Goal: Complete application form: Complete application form

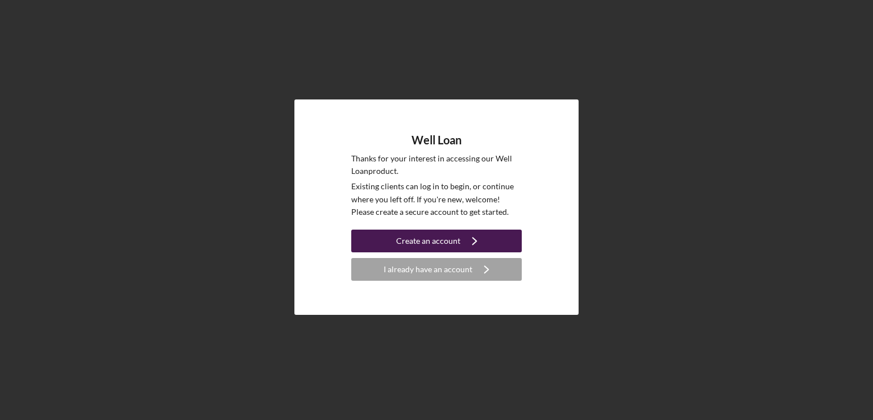
click at [432, 241] on div "Create an account" at bounding box center [428, 241] width 64 height 23
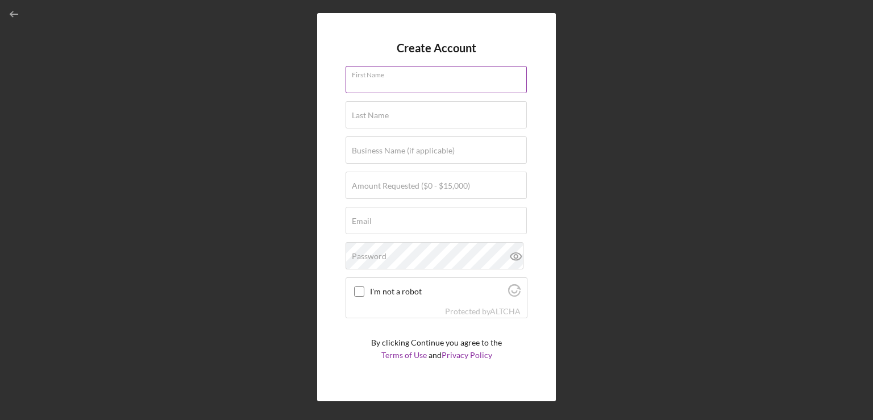
click at [396, 86] on input "First Name" at bounding box center [436, 79] width 181 height 27
type input "brandon"
type input "weed"
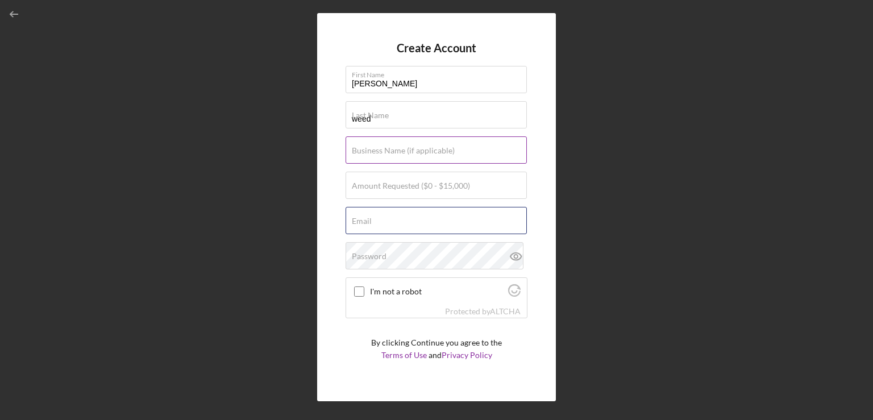
type input "bmwviolinist1@gmail.com"
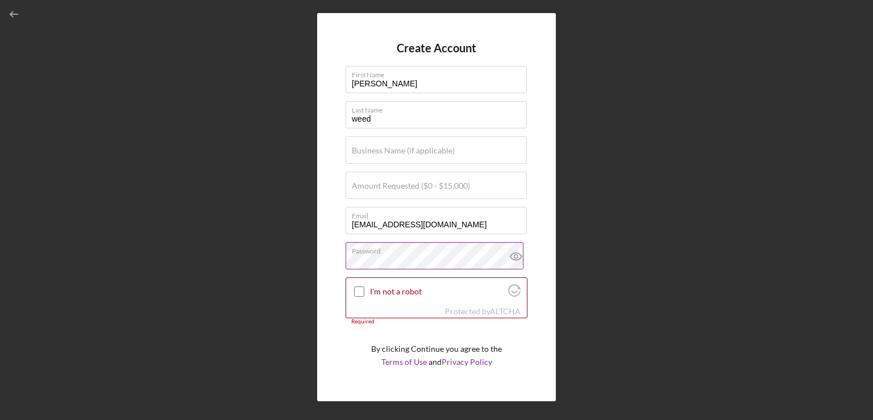
click at [514, 255] on icon at bounding box center [515, 256] width 3 height 3
click at [359, 288] on input "I'm not a robot" at bounding box center [359, 291] width 10 height 10
checkbox input "true"
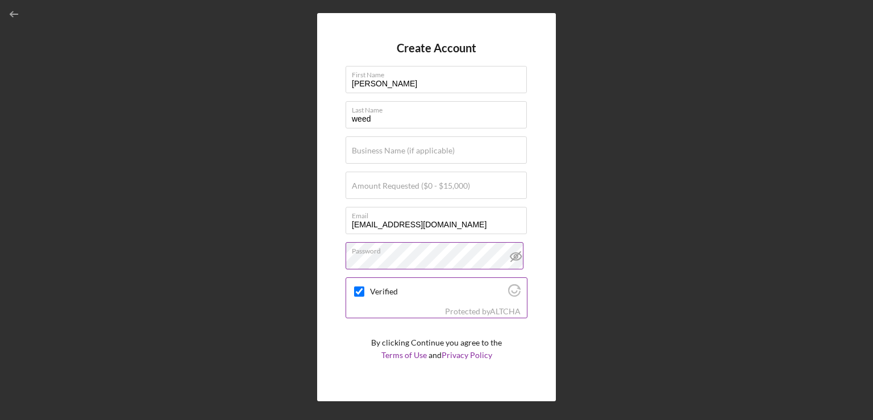
scroll to position [23, 0]
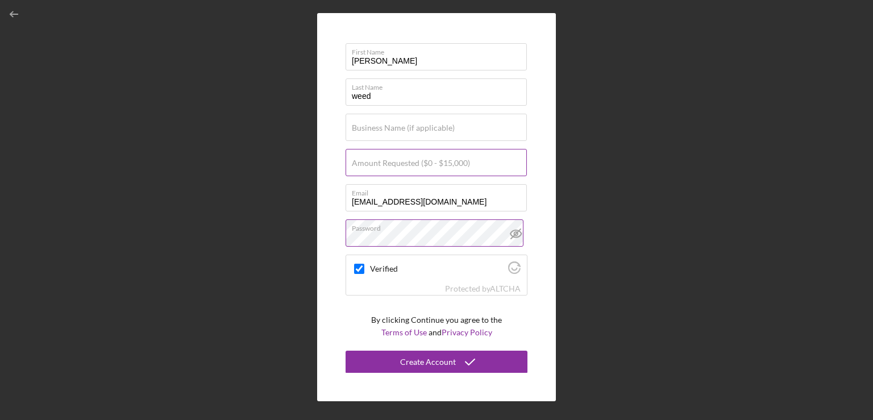
click at [416, 159] on label "Amount Requested ($0 - $15,000)" at bounding box center [411, 163] width 118 height 9
click at [416, 158] on input "Amount Requested ($0 - $15,000)" at bounding box center [436, 162] width 181 height 27
type input "$15,000"
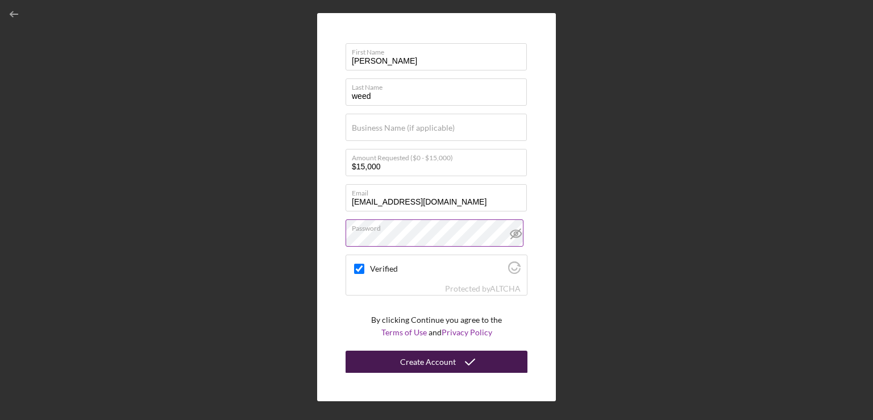
click at [426, 359] on div "Create Account" at bounding box center [428, 362] width 56 height 23
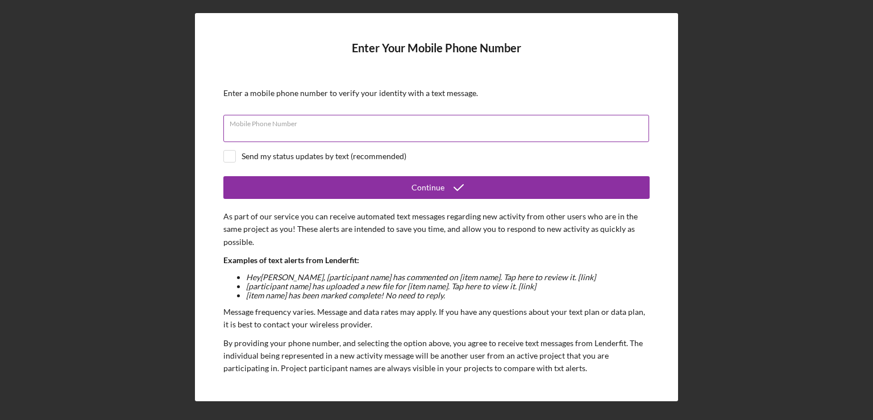
click at [452, 125] on div "Mobile Phone Number" at bounding box center [436, 129] width 426 height 28
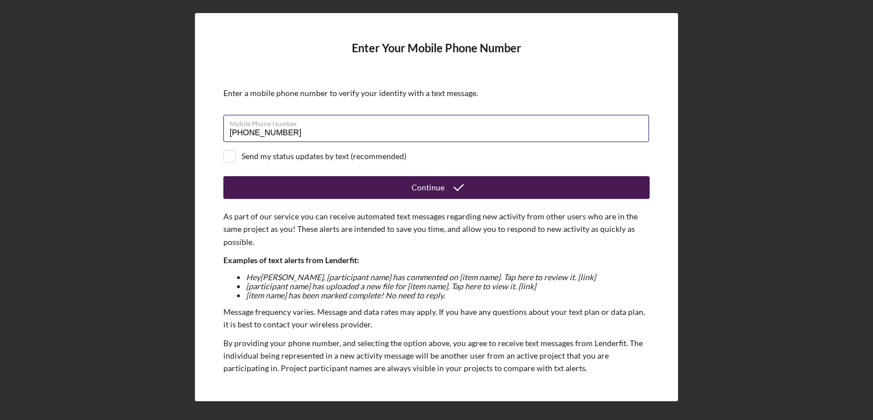
type input "(803) 477-6509"
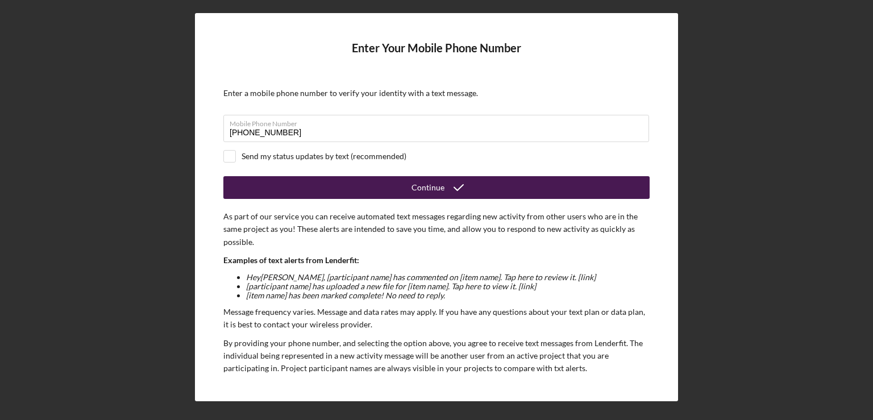
click at [381, 191] on button "Continue" at bounding box center [436, 187] width 426 height 23
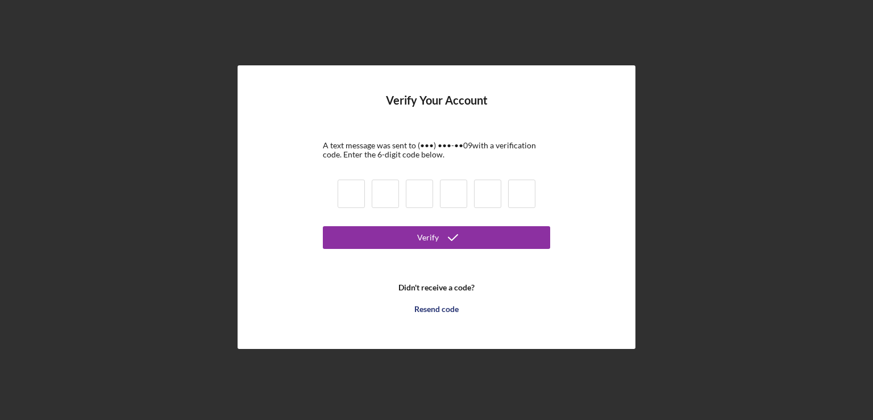
click at [355, 188] on input at bounding box center [351, 194] width 27 height 28
type input "7"
type input "1"
type input "8"
type input "3"
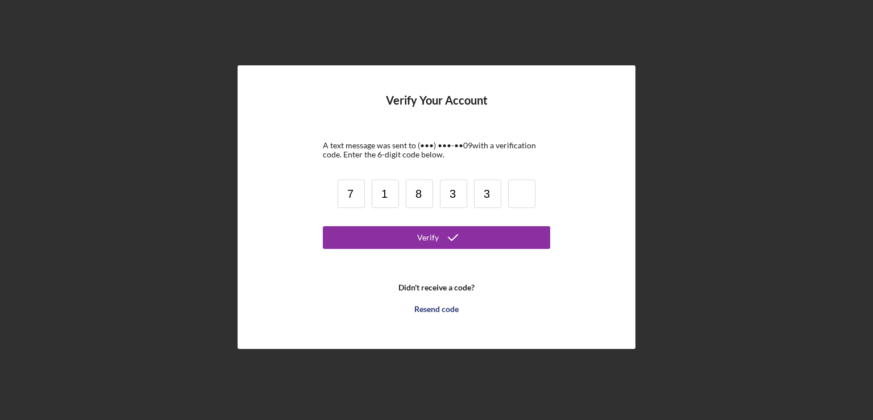
type input "3"
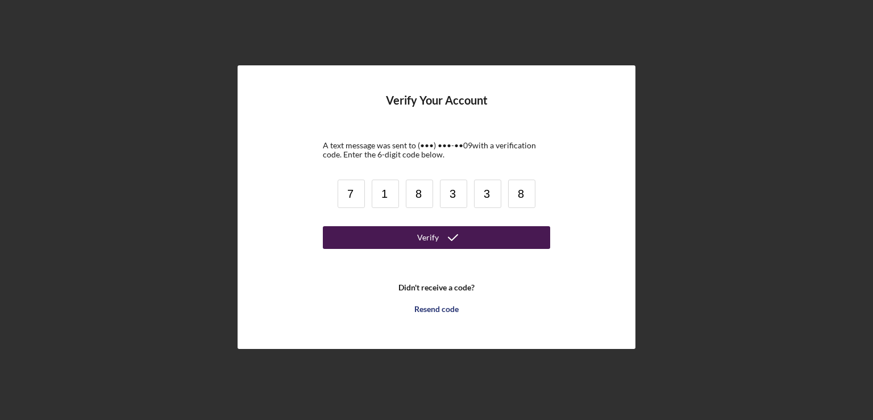
type input "8"
click at [377, 244] on button "Verify" at bounding box center [436, 237] width 227 height 23
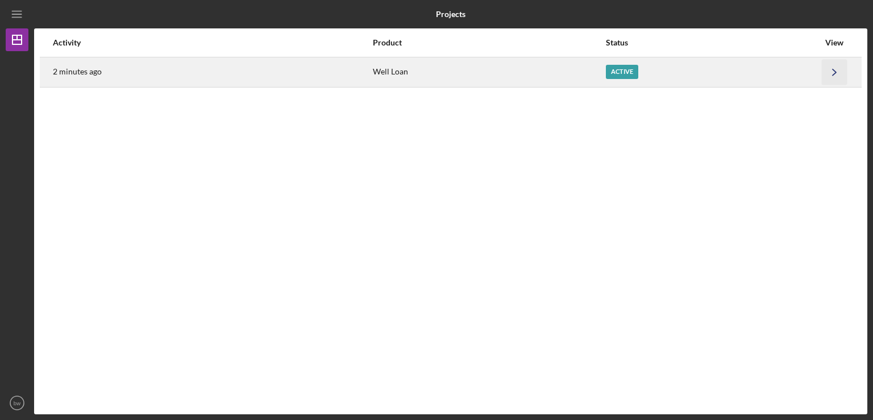
click at [834, 72] on icon "Icon/Navigate" at bounding box center [835, 72] width 26 height 26
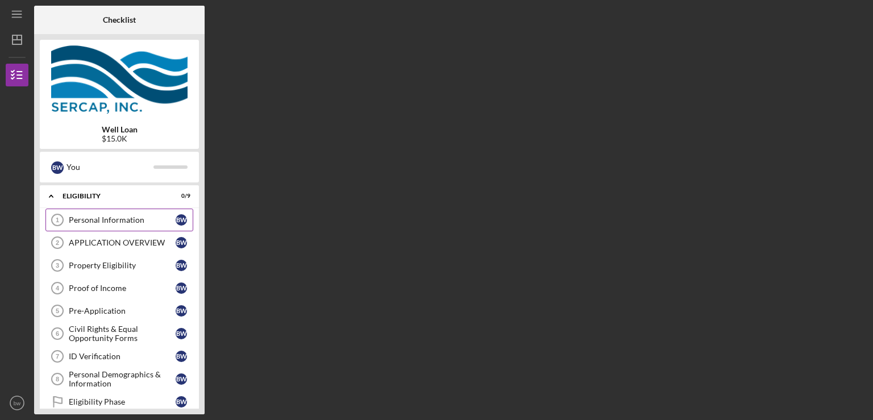
click at [138, 215] on div "Personal Information" at bounding box center [122, 219] width 107 height 9
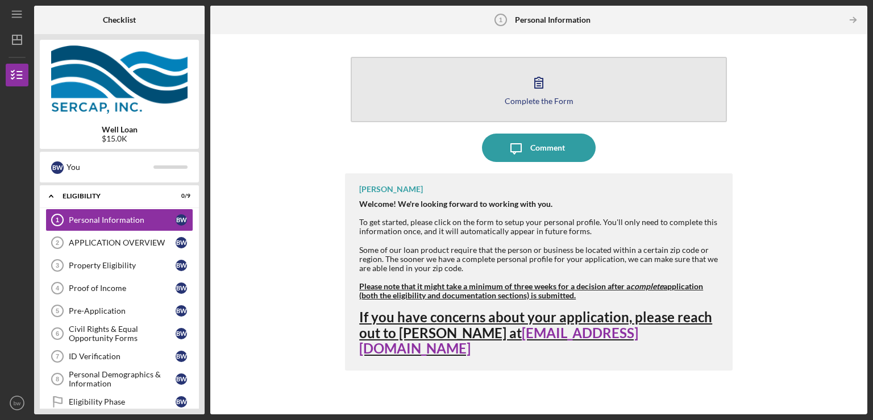
click at [548, 91] on icon "button" at bounding box center [539, 82] width 28 height 28
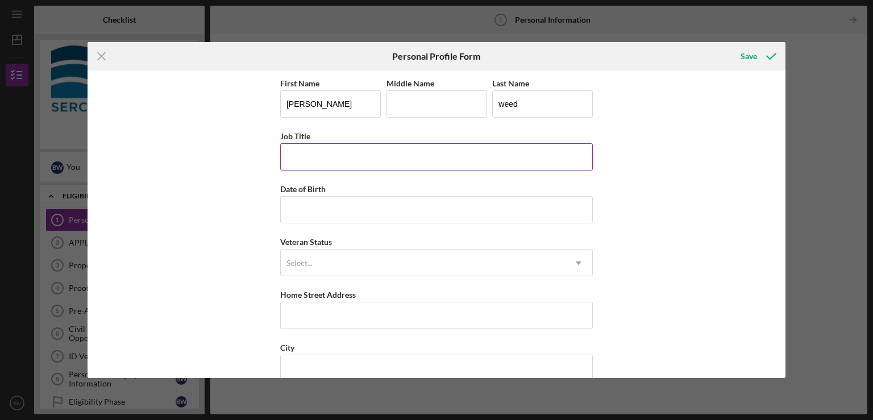
click at [343, 154] on input "Job Title" at bounding box center [436, 156] width 313 height 27
click at [323, 155] on input "Intructional ssistant" at bounding box center [436, 156] width 313 height 27
click at [327, 152] on input "Intructional ssistant" at bounding box center [436, 156] width 313 height 27
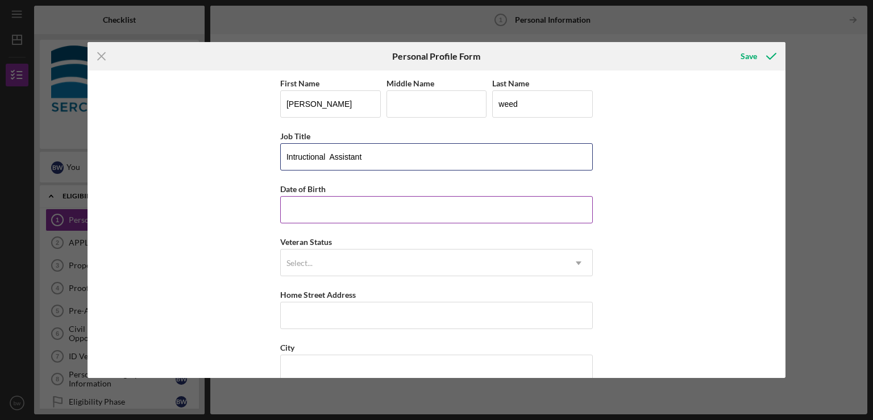
type input "Intructional Assistant"
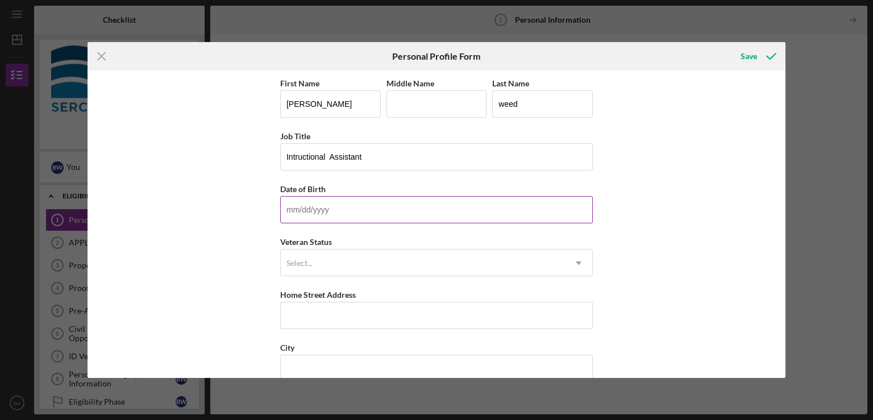
click at [318, 206] on input "Date of Birth" at bounding box center [436, 209] width 313 height 27
click at [327, 204] on input "Date of Birth" at bounding box center [436, 209] width 313 height 27
type input "10/12/1994"
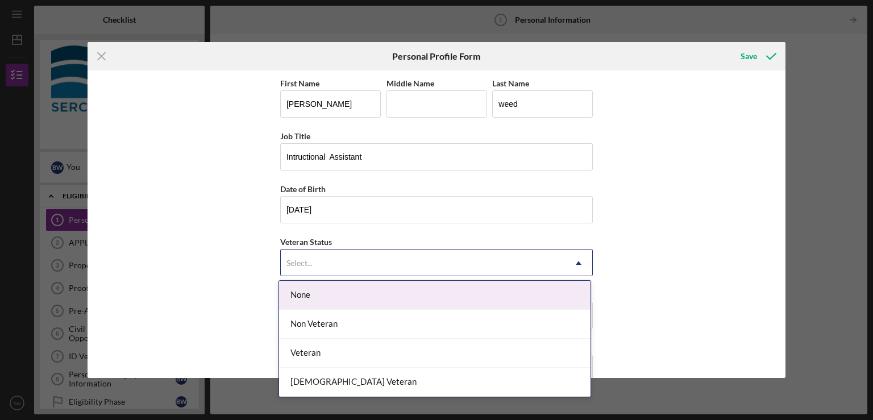
click at [575, 261] on icon "Icon/Dropdown Arrow" at bounding box center [578, 262] width 27 height 27
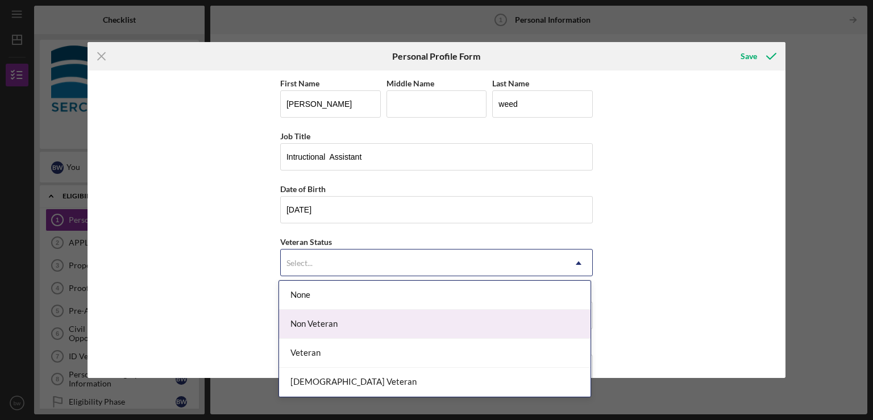
click at [471, 329] on div "Non Veteran" at bounding box center [434, 324] width 311 height 29
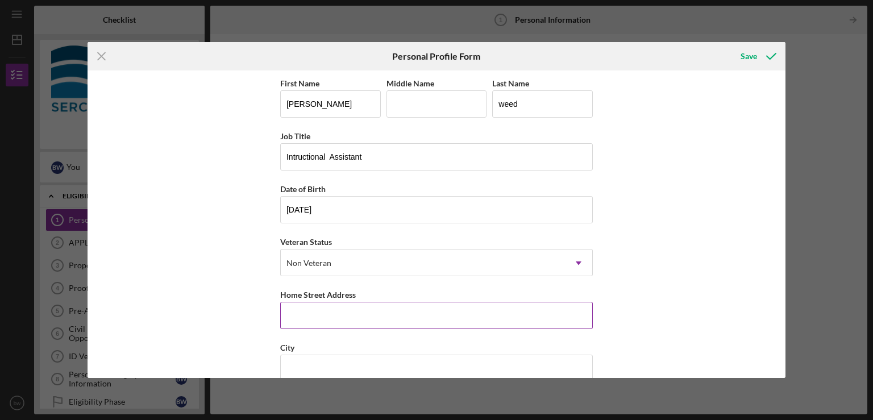
click at [397, 309] on input "Home Street Address" at bounding box center [436, 315] width 313 height 27
type input "260 willie wilson rd"
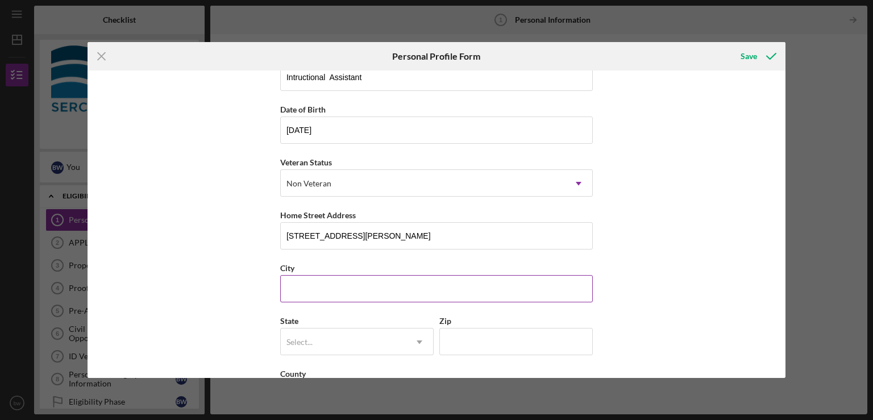
click at [375, 284] on input "City" at bounding box center [436, 288] width 313 height 27
type input "Eastover"
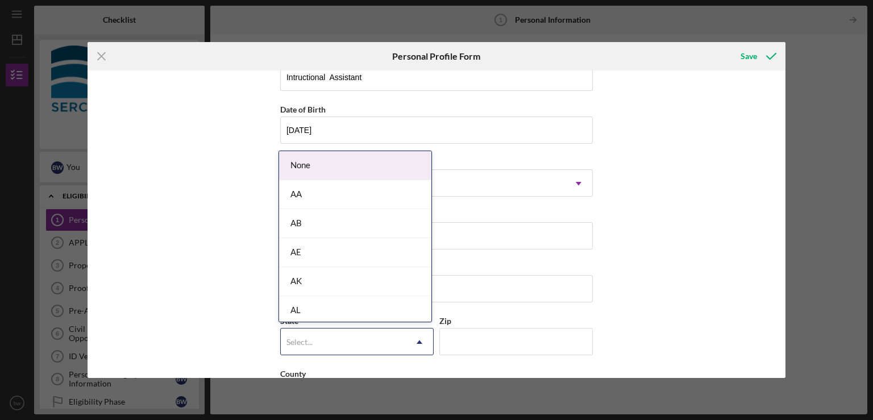
click at [418, 340] on use at bounding box center [420, 341] width 6 height 3
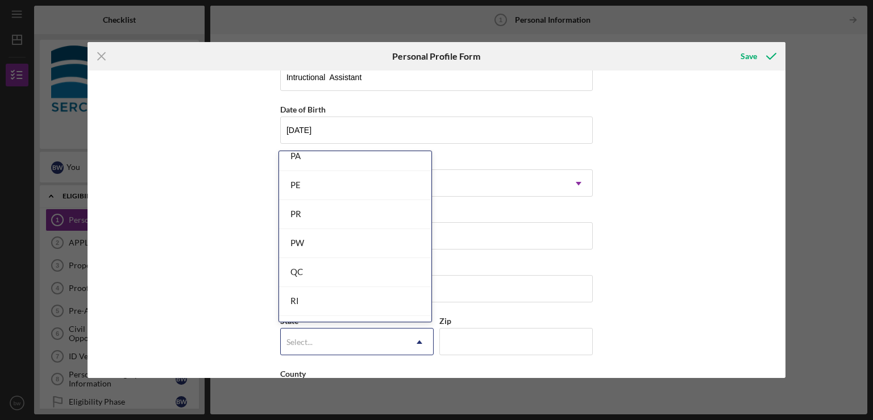
scroll to position [1640, 0]
click at [348, 310] on div "SC" at bounding box center [355, 322] width 152 height 29
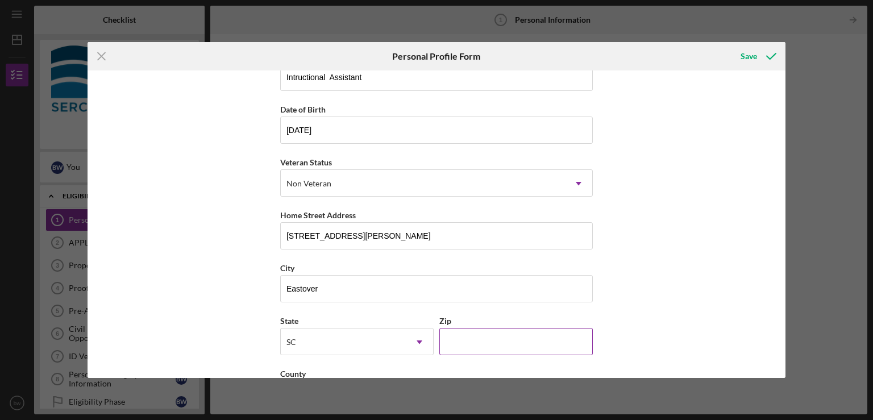
click at [471, 334] on input "Zip" at bounding box center [515, 341] width 153 height 27
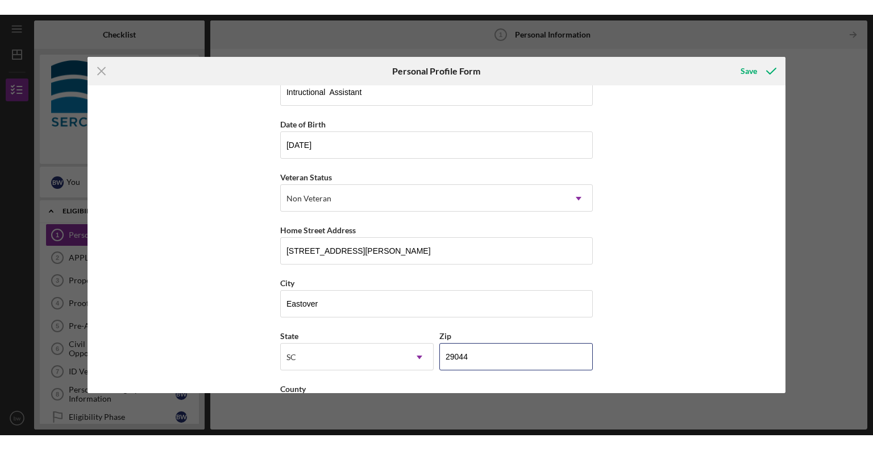
scroll to position [125, 0]
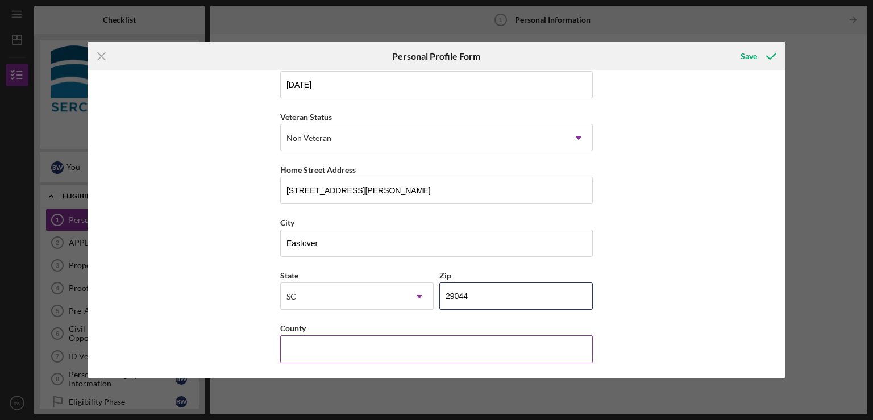
type input "29044"
click at [440, 343] on input "County" at bounding box center [436, 348] width 313 height 27
type input "Richland"
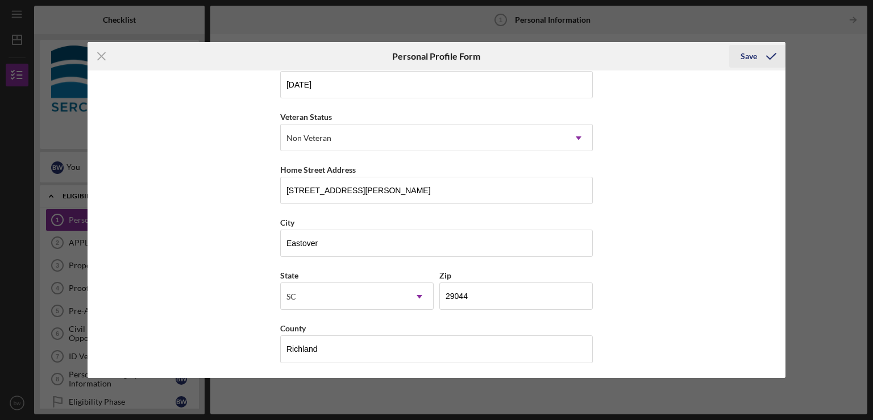
click at [752, 56] on div "Save" at bounding box center [749, 56] width 16 height 23
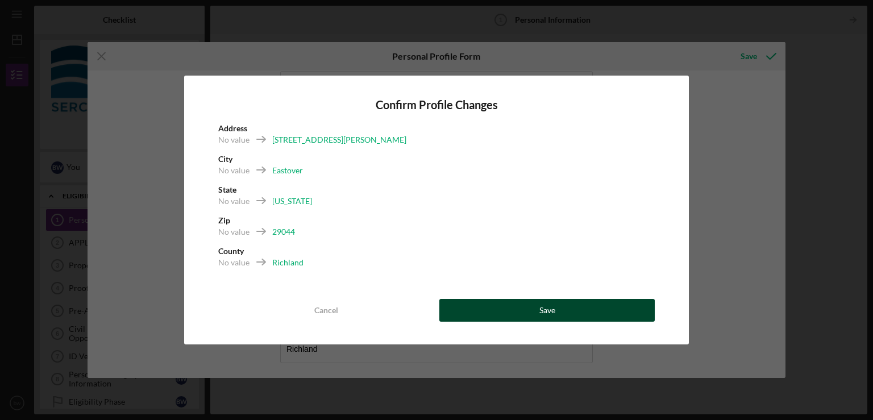
click at [538, 309] on button "Save" at bounding box center [546, 310] width 215 height 23
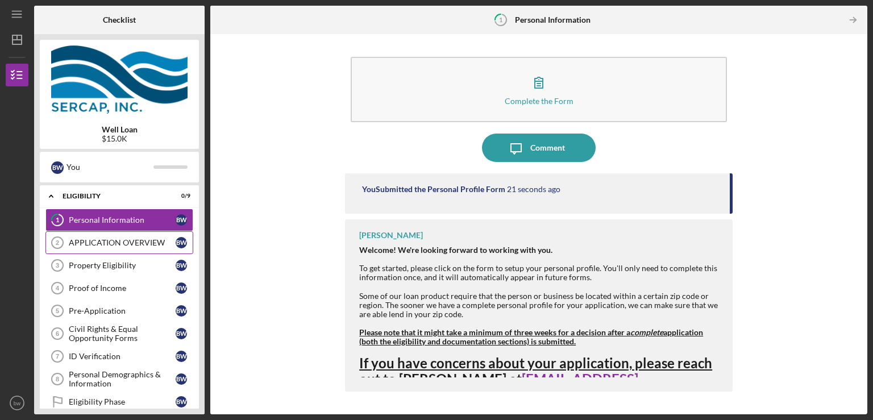
click at [142, 243] on div "APPLICATION OVERVIEW" at bounding box center [122, 242] width 107 height 9
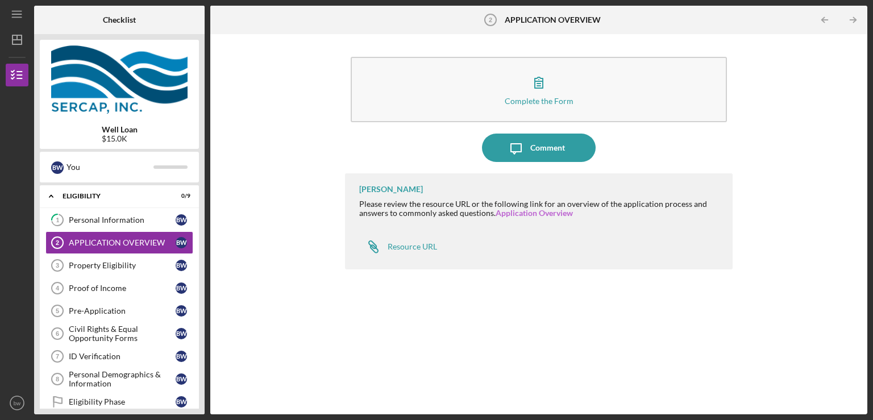
click at [526, 214] on link "Application Overview" at bounding box center [534, 213] width 77 height 10
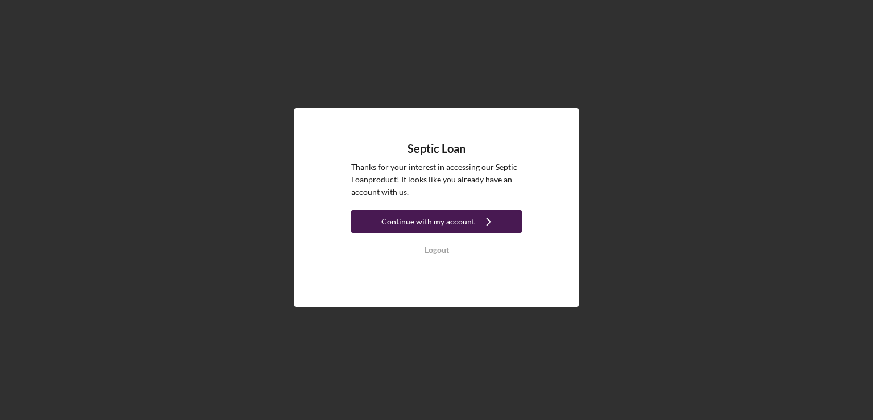
click at [443, 220] on div "Continue with my account" at bounding box center [427, 221] width 93 height 23
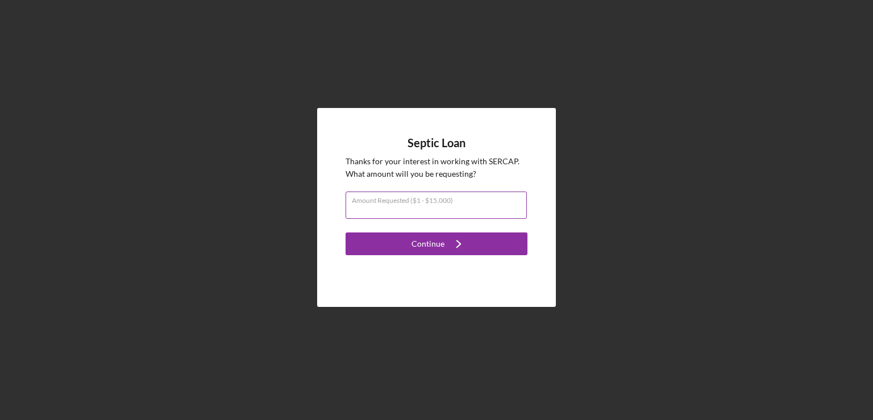
click at [440, 199] on div "Amount Requested ($1 - $15,000)" at bounding box center [437, 206] width 182 height 28
type input "$15,000"
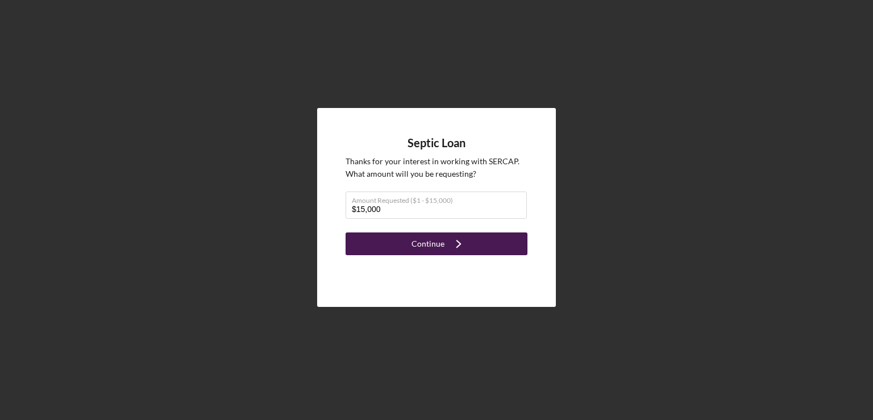
click at [435, 238] on div "Continue" at bounding box center [427, 243] width 33 height 23
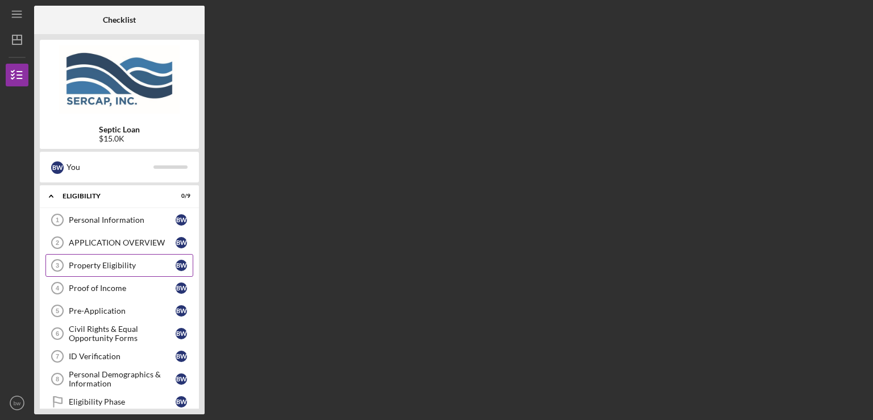
click at [127, 265] on div "Property Eligibility" at bounding box center [122, 265] width 107 height 9
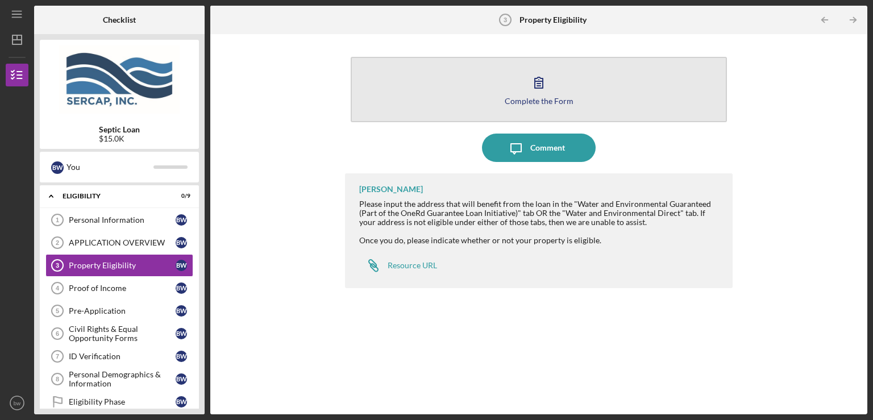
click at [538, 81] on icon "button" at bounding box center [539, 82] width 28 height 28
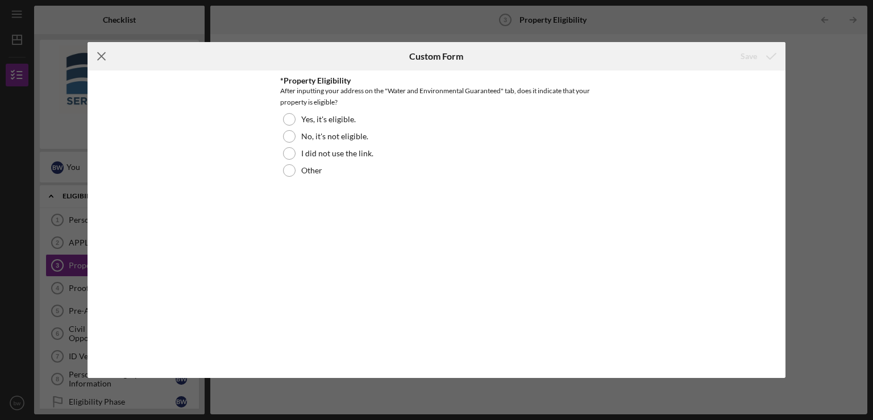
click at [100, 53] on icon "Icon/Menu Close" at bounding box center [102, 56] width 28 height 28
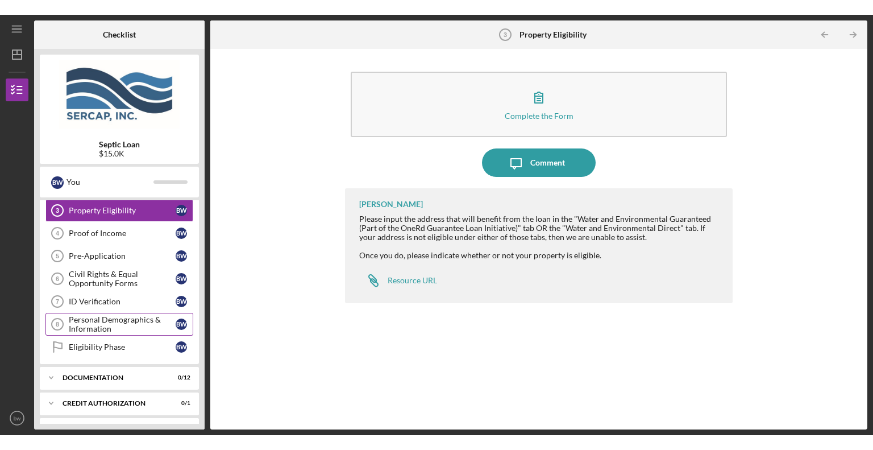
scroll to position [74, 0]
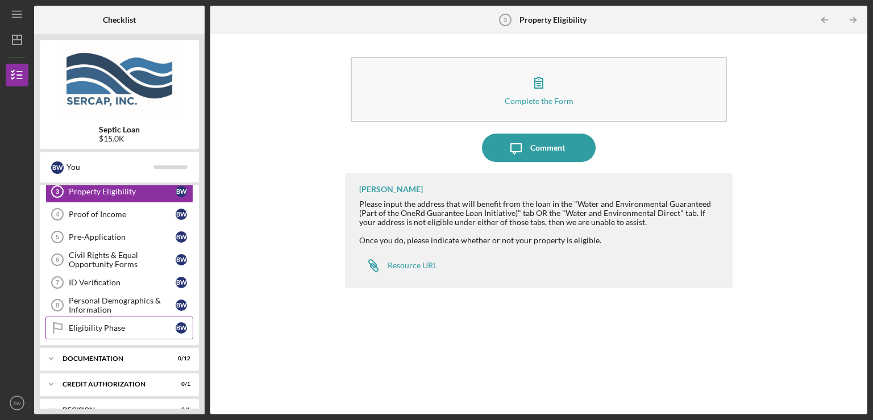
click at [114, 327] on div "Eligibility Phase" at bounding box center [122, 327] width 107 height 9
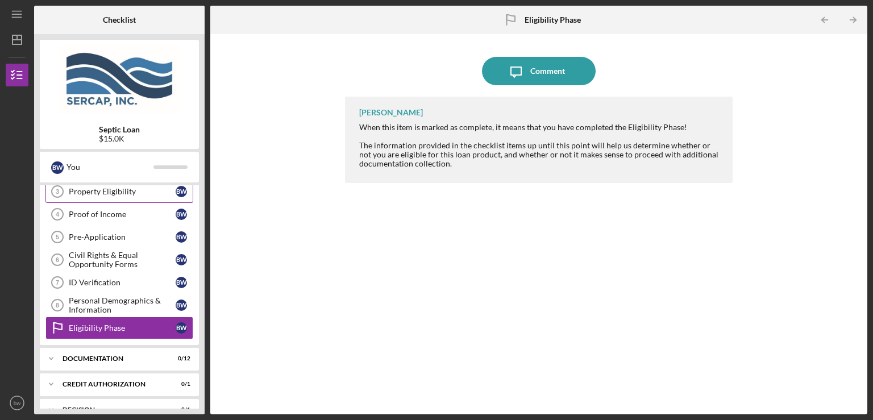
click at [113, 190] on div "Property Eligibility" at bounding box center [122, 191] width 107 height 9
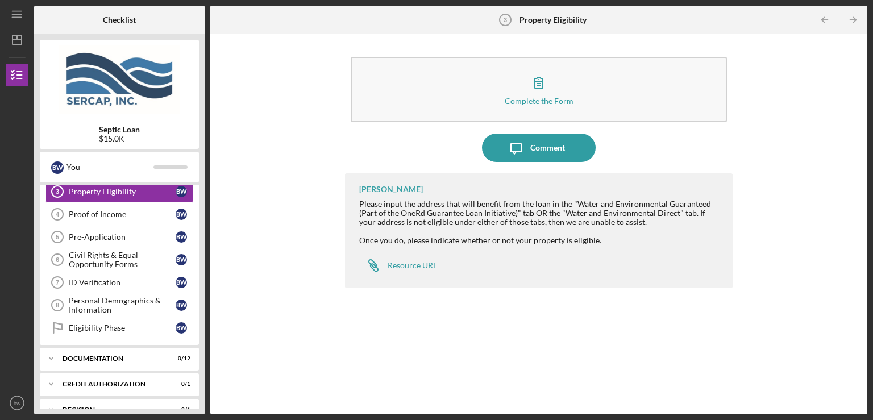
click at [202, 199] on div "Septic Loan $15.0K b w You Icon/Expander Eligibility 0 / 9 Personal Information…" at bounding box center [119, 224] width 170 height 380
click at [142, 192] on div "Property Eligibility" at bounding box center [122, 191] width 107 height 9
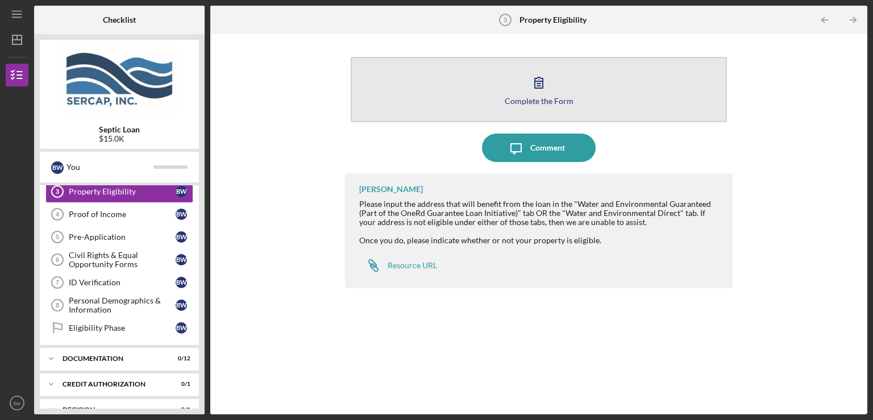
click at [533, 95] on icon "button" at bounding box center [539, 82] width 28 height 28
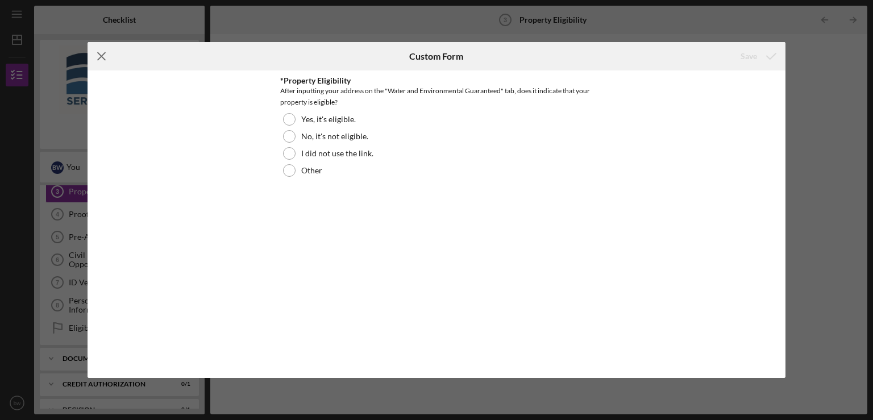
click at [99, 56] on icon "Icon/Menu Close" at bounding box center [102, 56] width 28 height 28
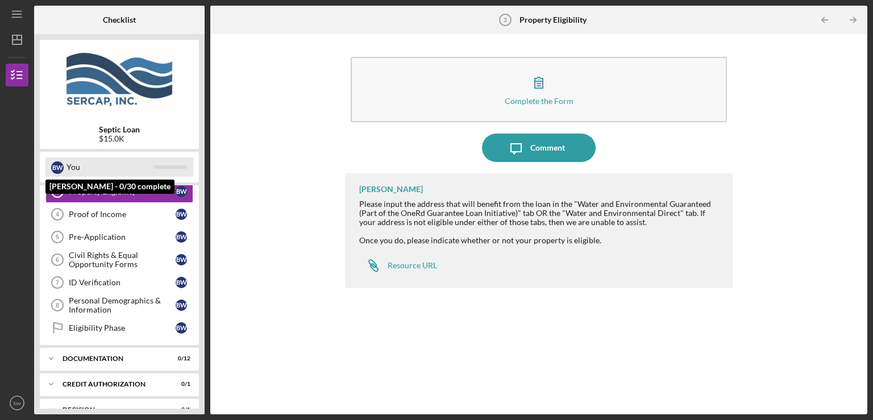
click at [138, 165] on div "You" at bounding box center [109, 166] width 87 height 19
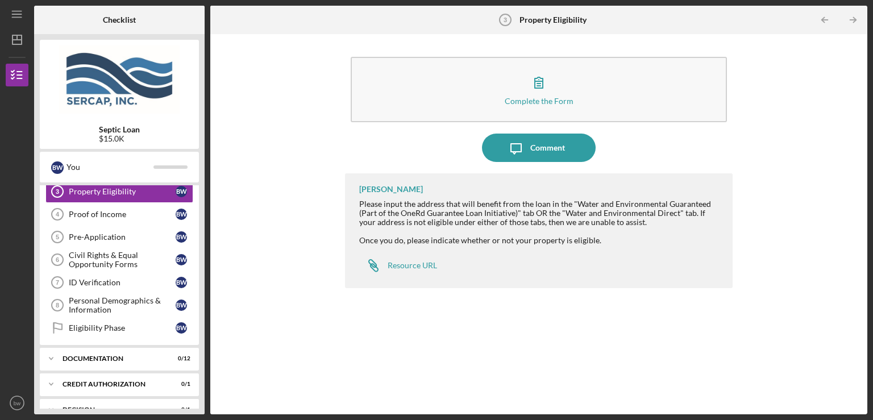
click at [198, 190] on div "Personal Information 1 Personal Information b w APPLICATION OVERVIEW 2 APPLICAT…" at bounding box center [119, 240] width 159 height 210
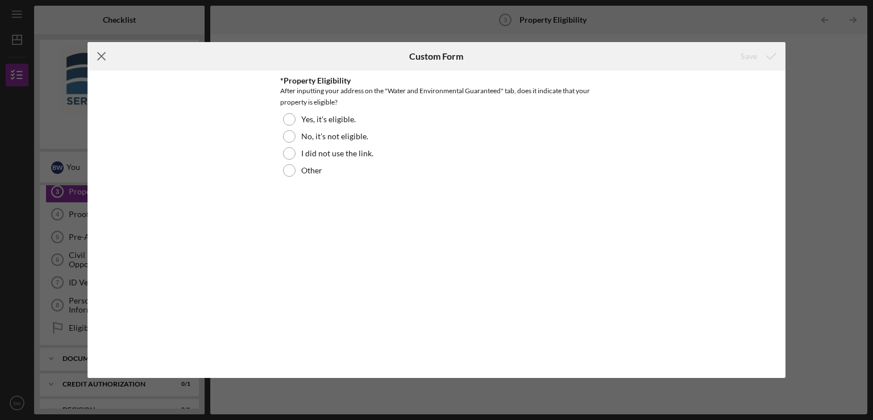
click at [100, 49] on icon "Icon/Menu Close" at bounding box center [102, 56] width 28 height 28
